Goal: Information Seeking & Learning: Learn about a topic

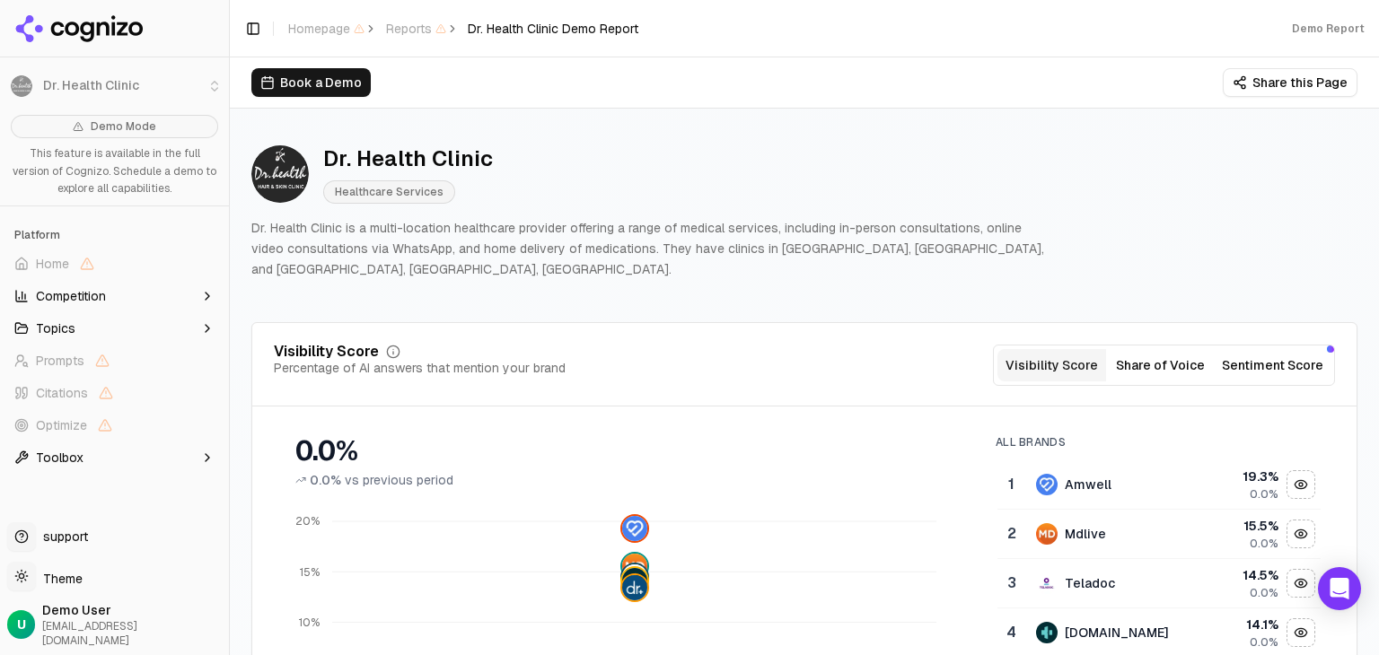
click at [1156, 245] on div "Dr. Health Clinic Healthcare Services Dr. Health Clinic is a multi-location hea…" at bounding box center [804, 211] width 1106 height 163
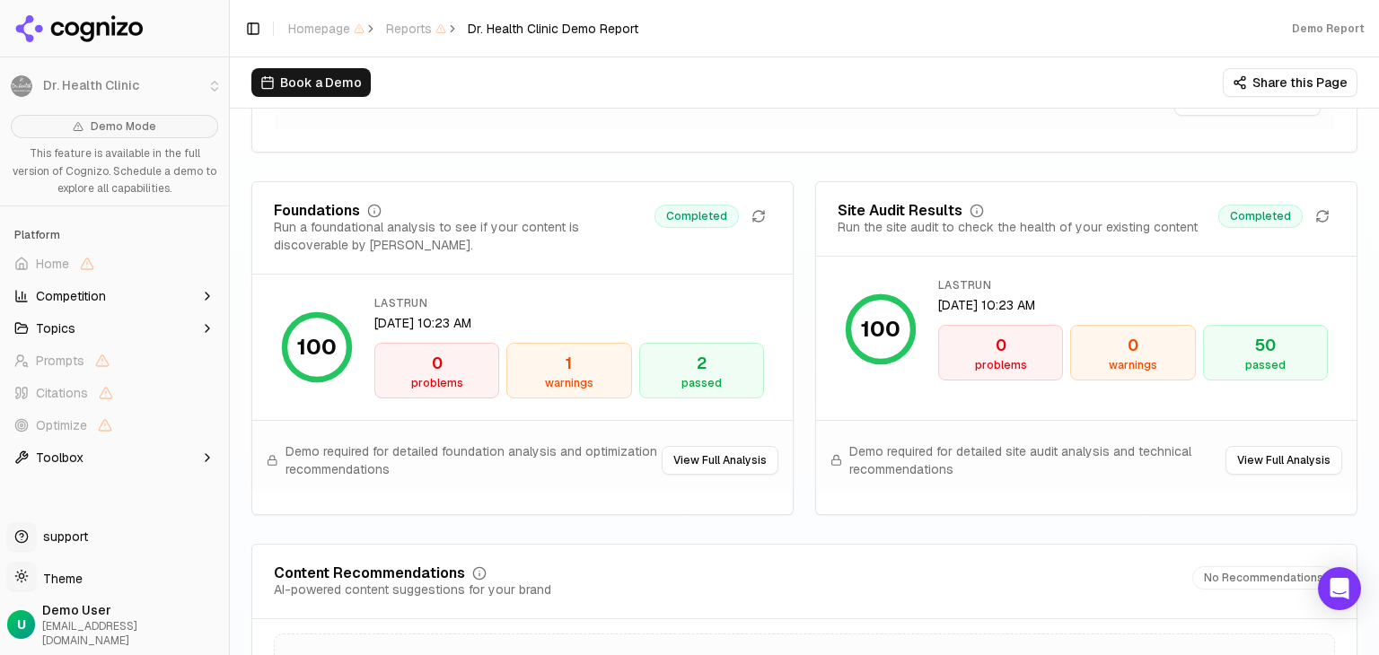
scroll to position [2523, 0]
click at [707, 449] on button "View Full Analysis" at bounding box center [720, 461] width 117 height 29
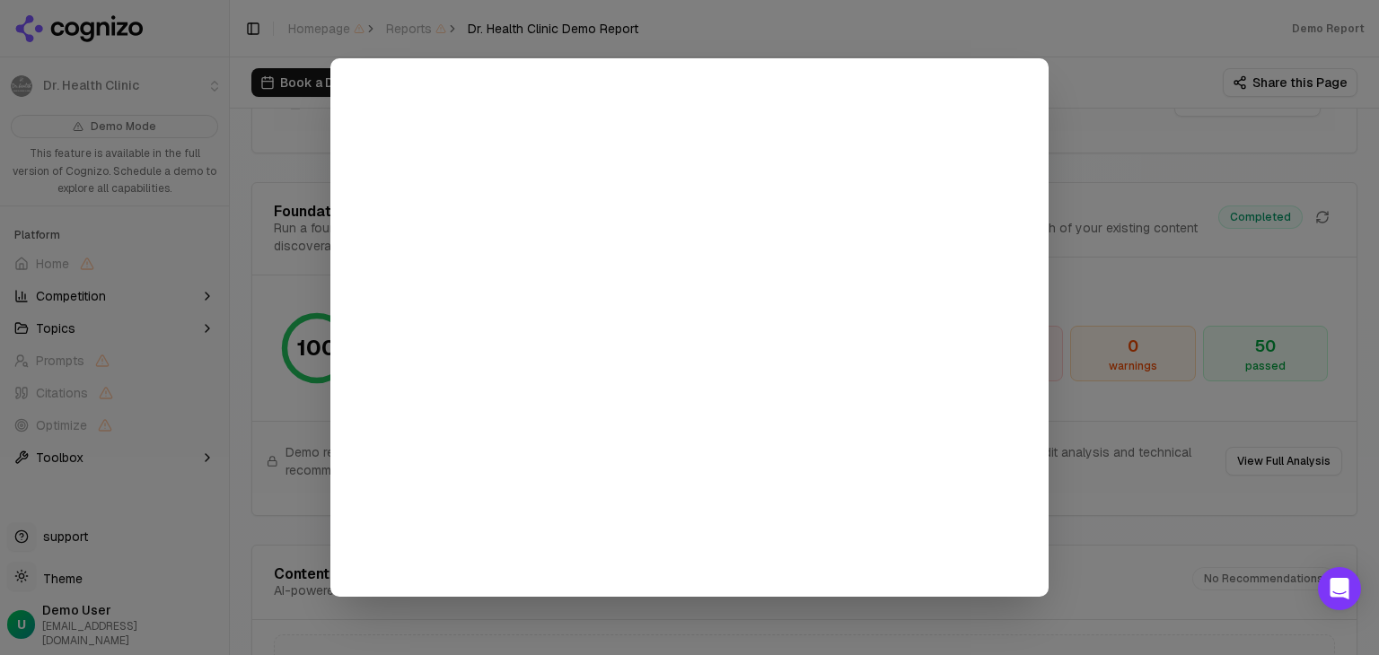
click at [1170, 127] on div at bounding box center [689, 327] width 1379 height 655
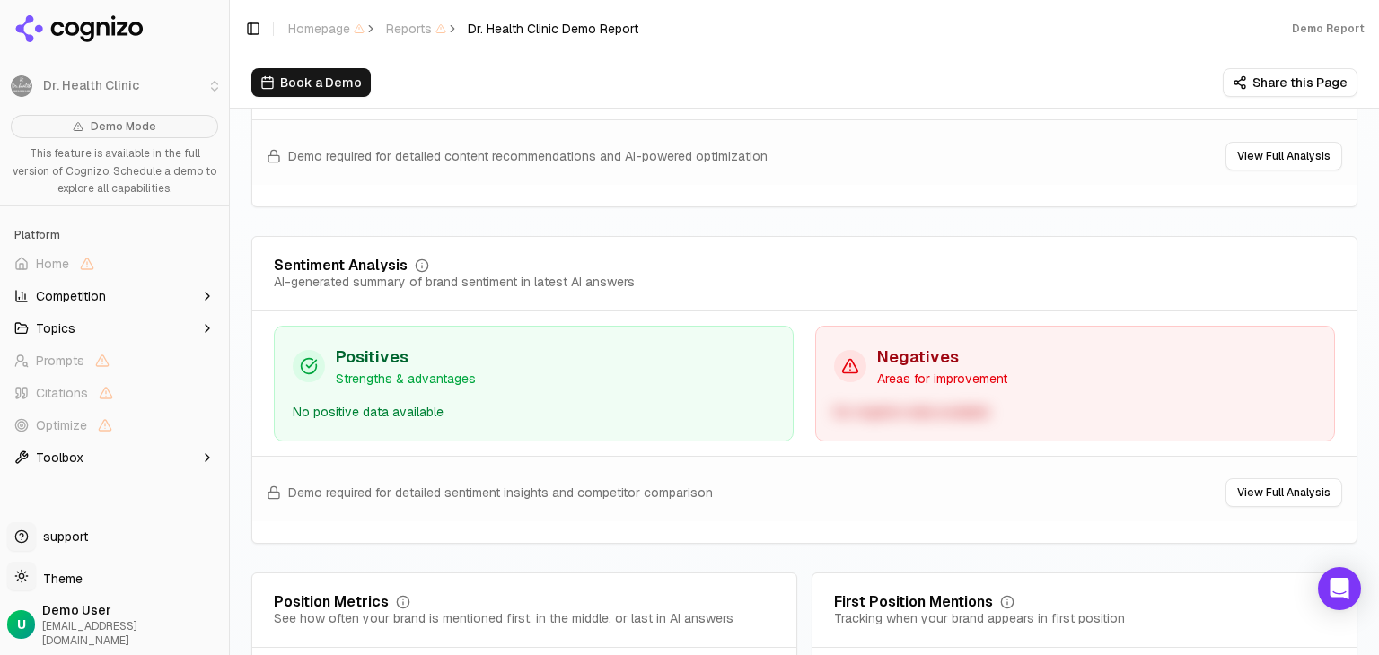
scroll to position [3228, 0]
click at [885, 404] on div "No negative data available" at bounding box center [1075, 414] width 482 height 21
click at [906, 349] on h3 "Negatives" at bounding box center [942, 359] width 130 height 25
click at [1238, 480] on button "View Full Analysis" at bounding box center [1283, 494] width 117 height 29
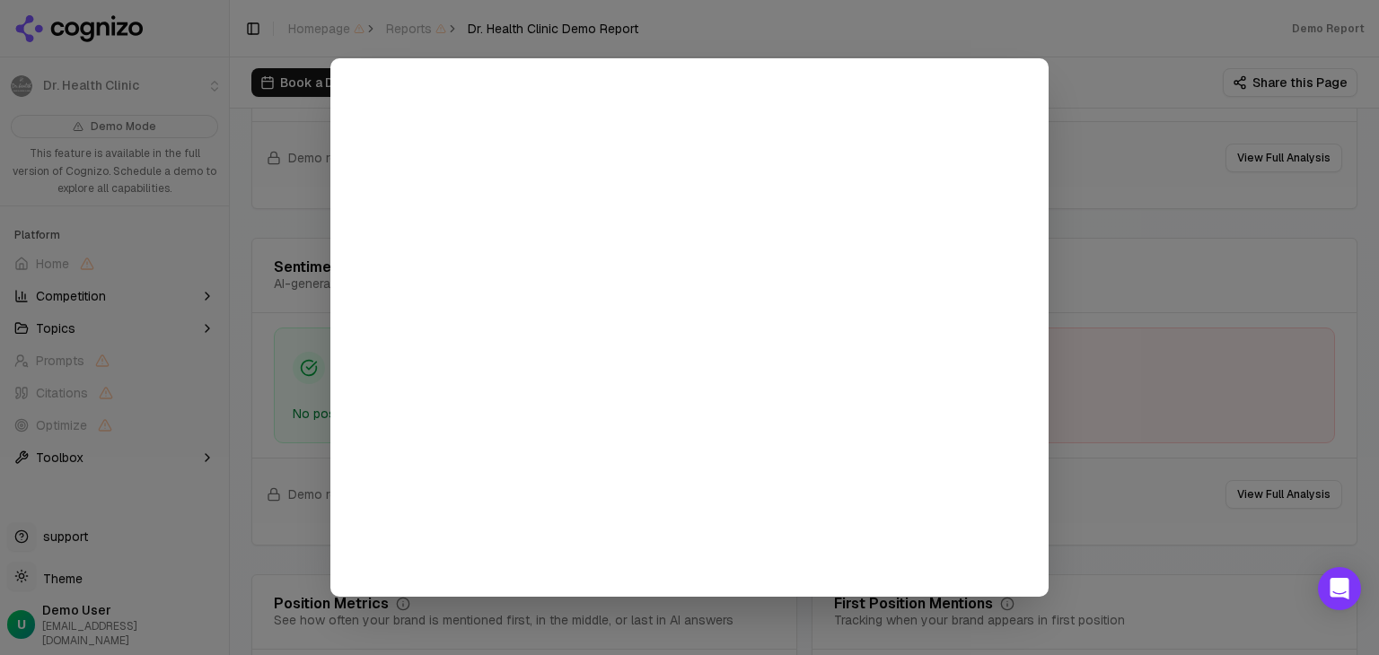
click at [1152, 302] on div at bounding box center [689, 327] width 1379 height 655
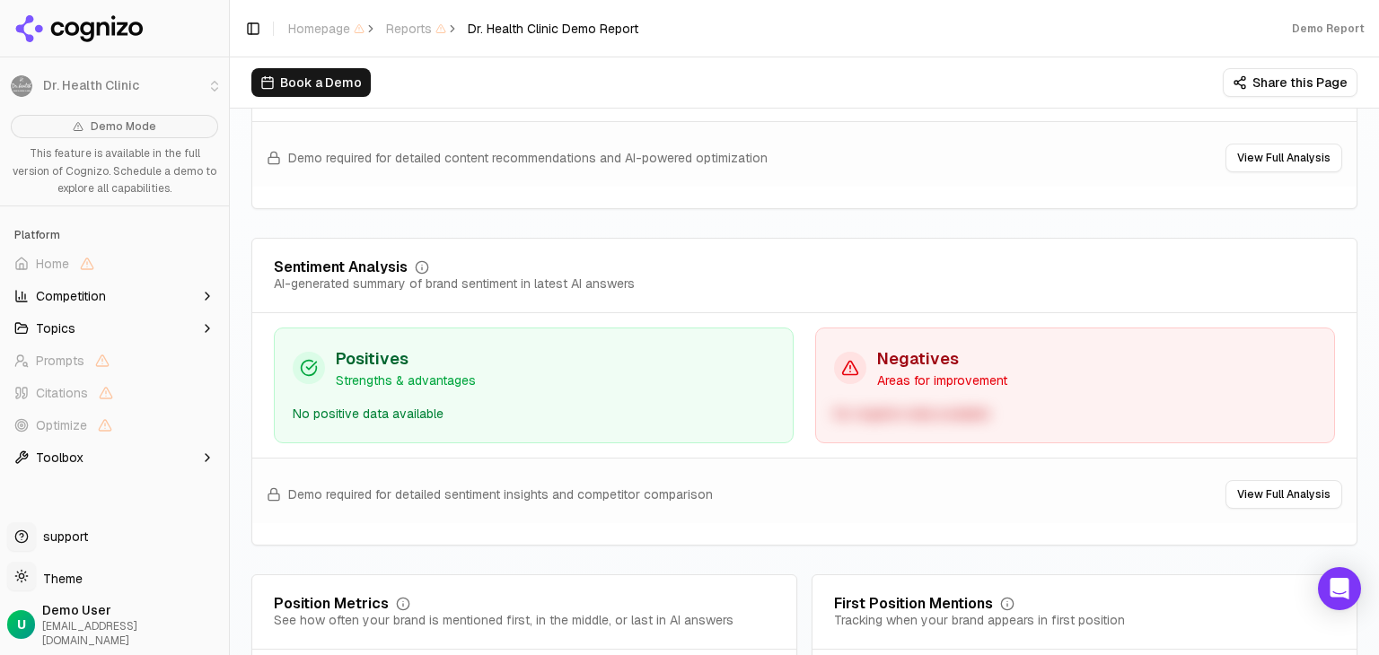
click at [405, 404] on div "No positive data available" at bounding box center [534, 414] width 482 height 21
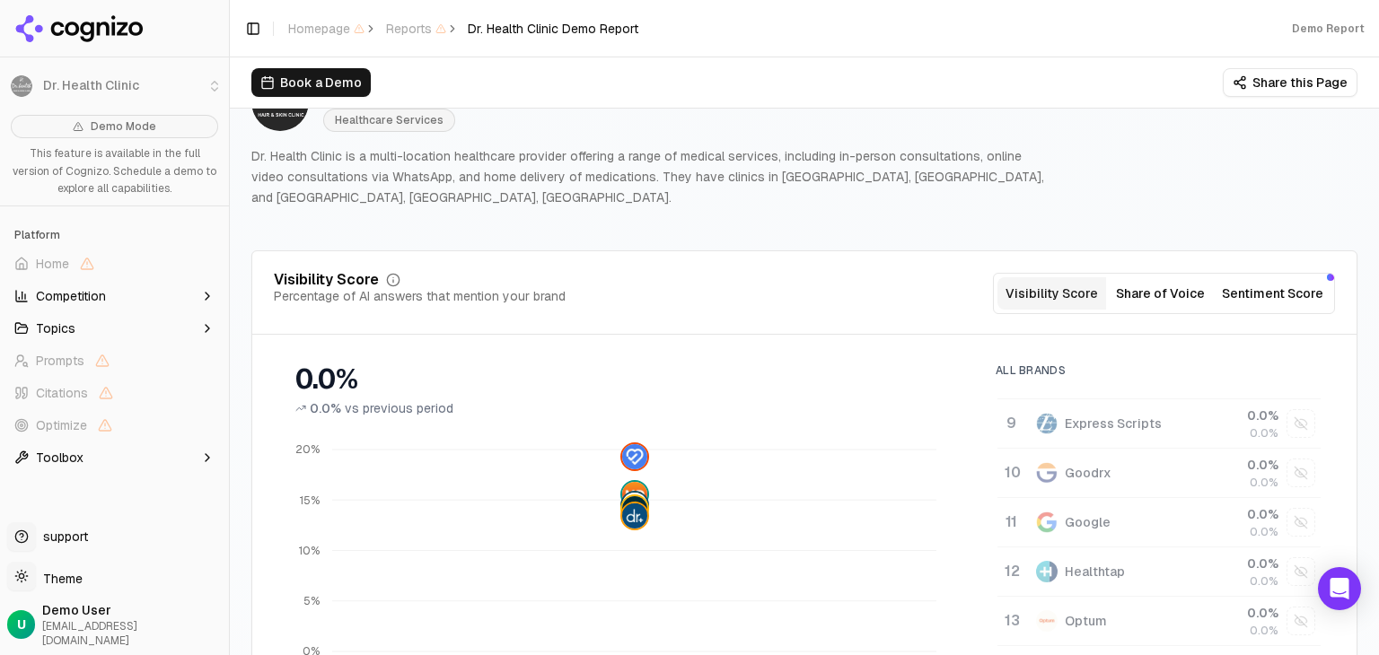
scroll to position [0, 0]
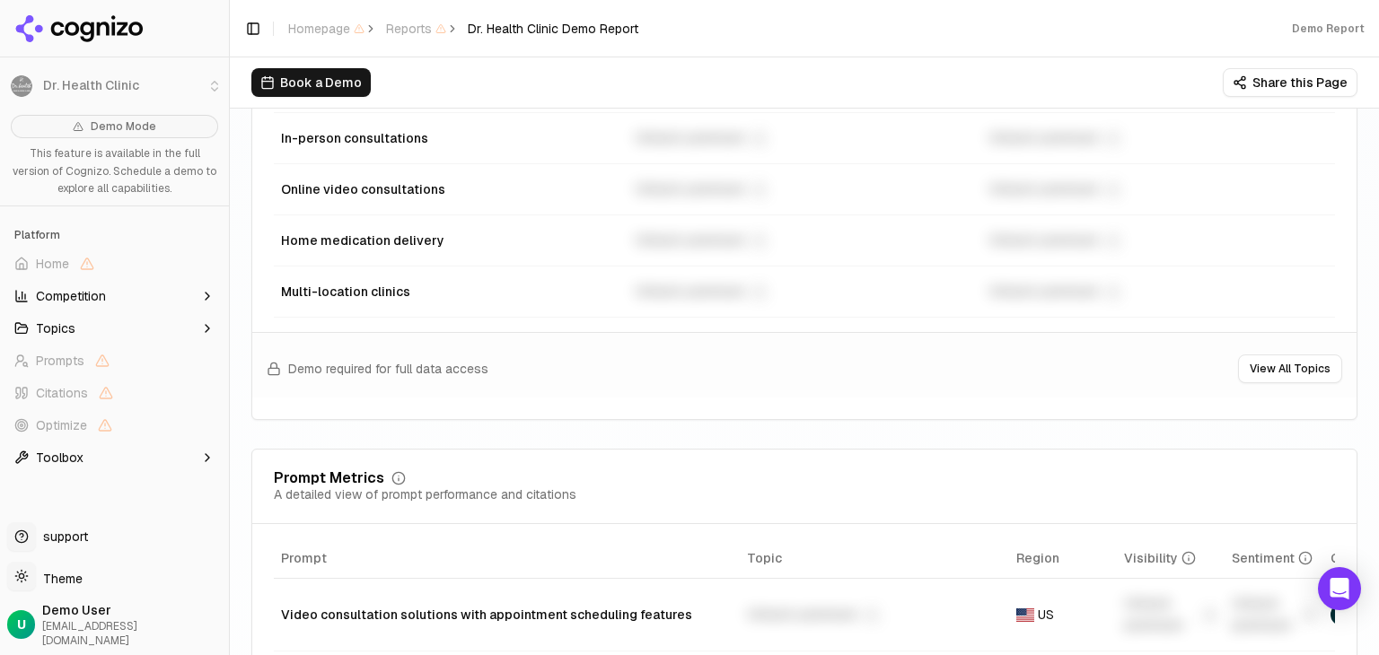
scroll to position [1018, 0]
click at [1297, 356] on button "View All Topics" at bounding box center [1290, 370] width 104 height 29
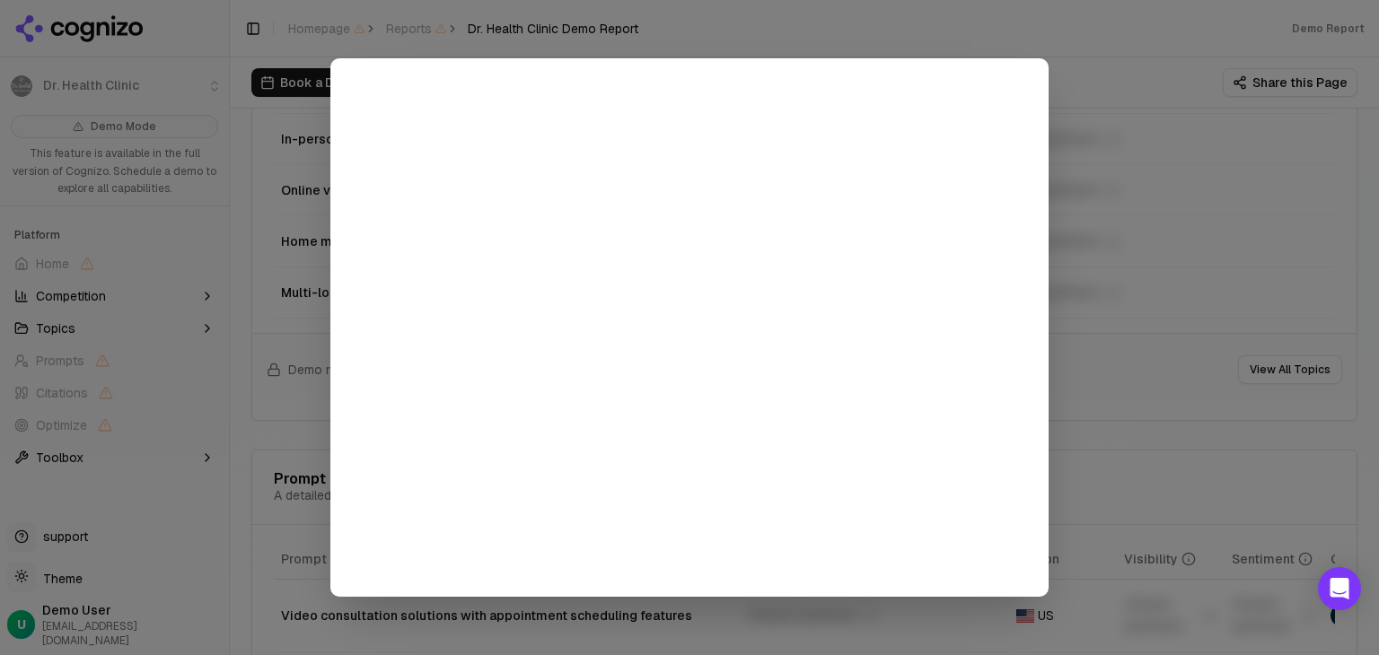
click at [1170, 164] on div at bounding box center [689, 327] width 1379 height 655
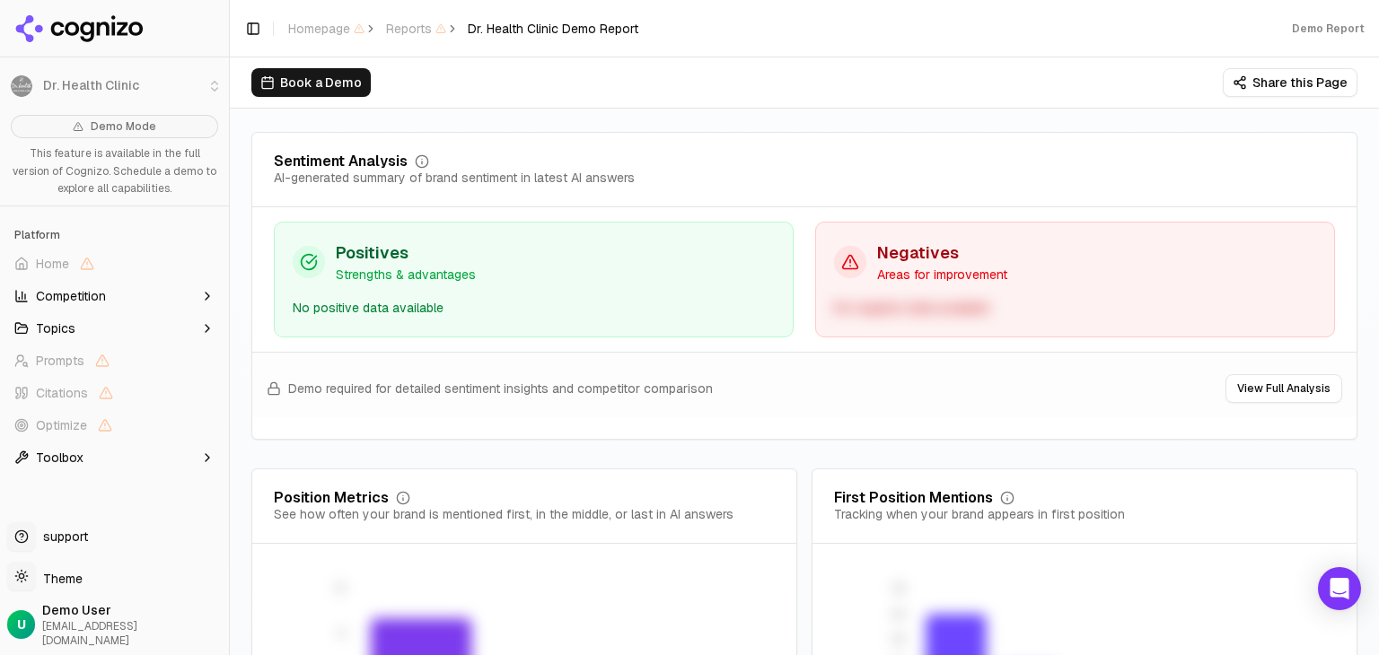
scroll to position [3335, 0]
